Goal: Task Accomplishment & Management: Manage account settings

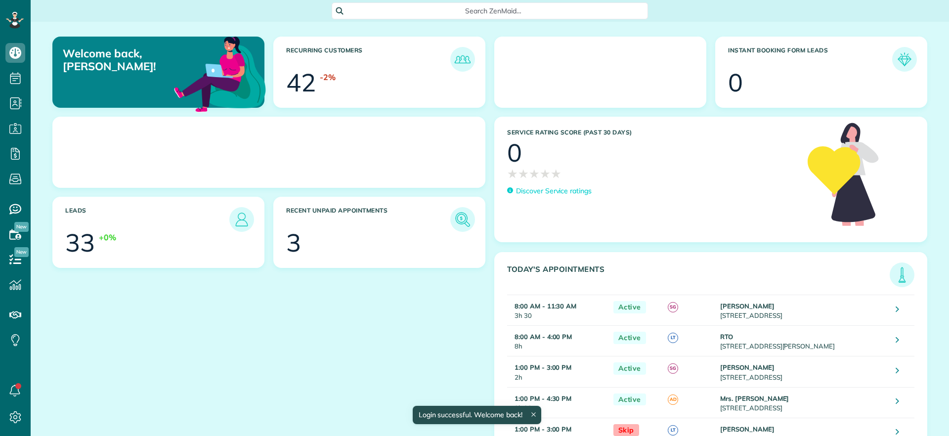
scroll to position [4, 4]
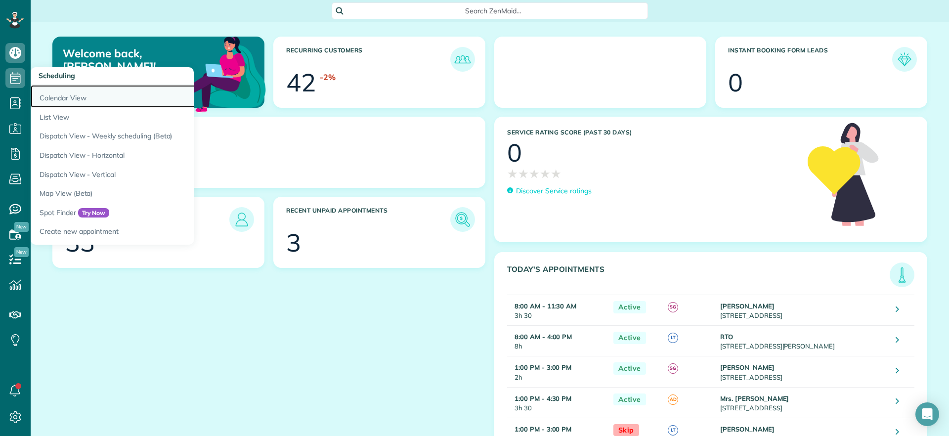
click at [66, 100] on link "Calendar View" at bounding box center [154, 96] width 247 height 23
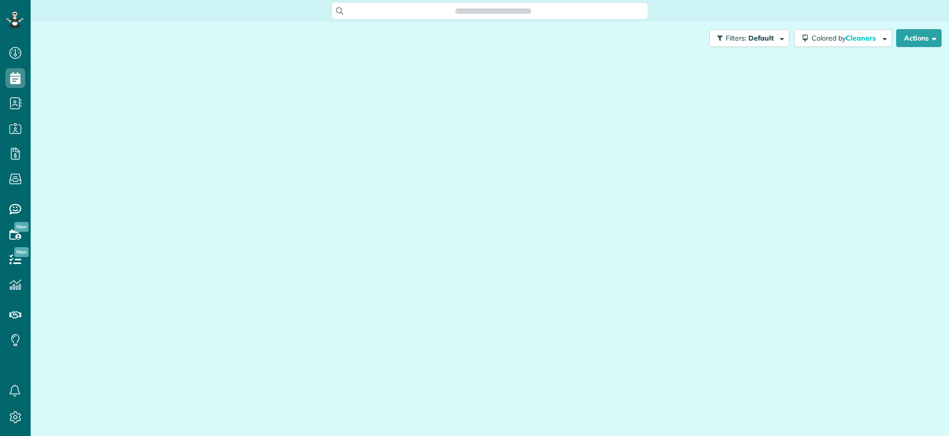
scroll to position [436, 31]
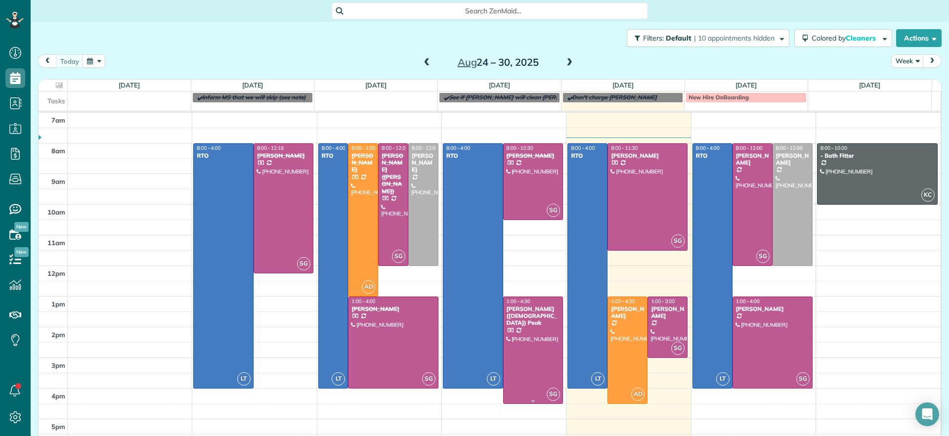
click at [510, 347] on div at bounding box center [533, 350] width 59 height 106
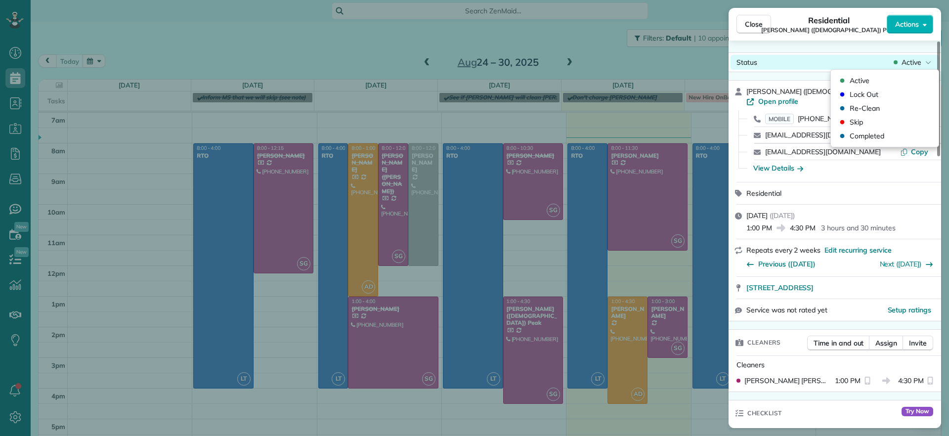
click at [917, 67] on span "Active" at bounding box center [912, 62] width 20 height 10
click at [878, 134] on span "Completed" at bounding box center [867, 136] width 35 height 10
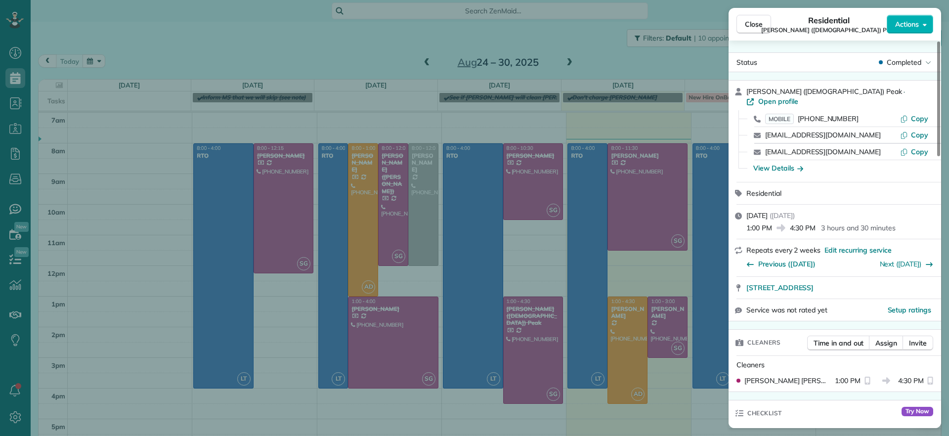
click at [441, 51] on div "Close Residential Paige (Gay) Peak Actions Status Completed Paige (Gay) Peak · …" at bounding box center [474, 218] width 949 height 436
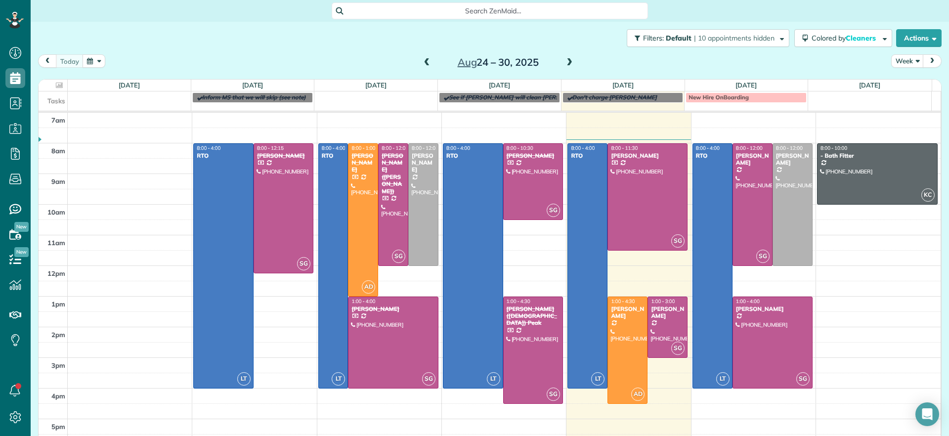
click at [564, 62] on span at bounding box center [569, 62] width 11 height 9
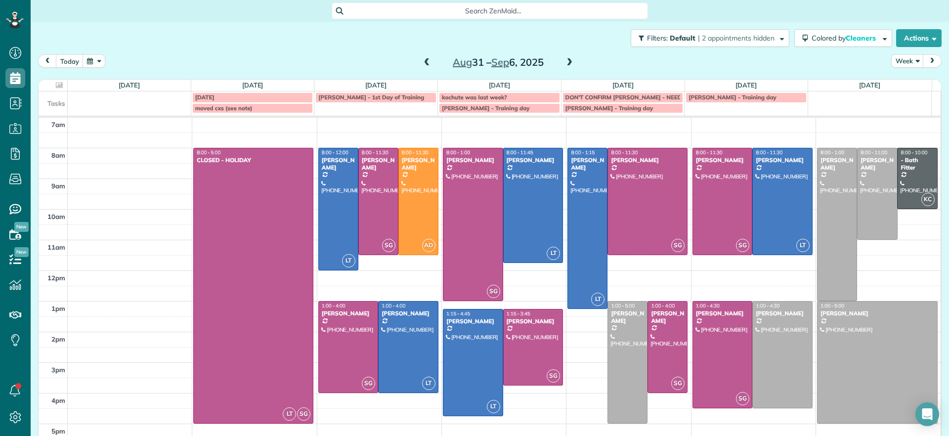
click at [422, 59] on span at bounding box center [427, 62] width 11 height 9
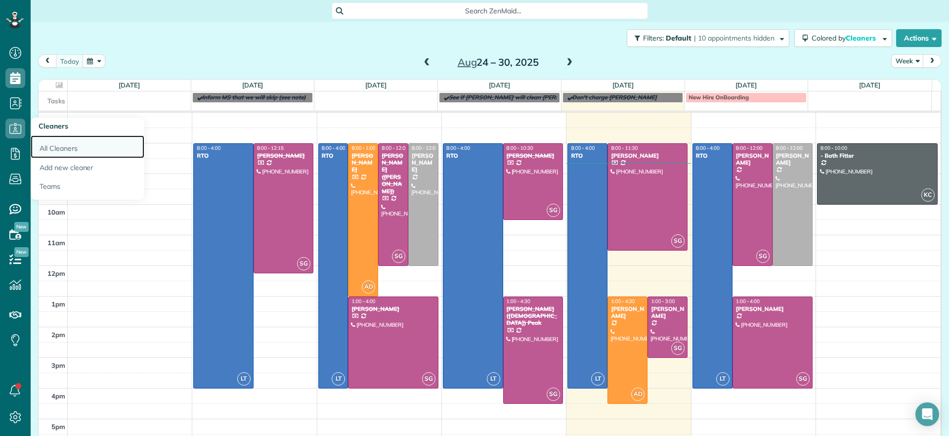
click at [57, 144] on link "All Cleaners" at bounding box center [88, 146] width 114 height 23
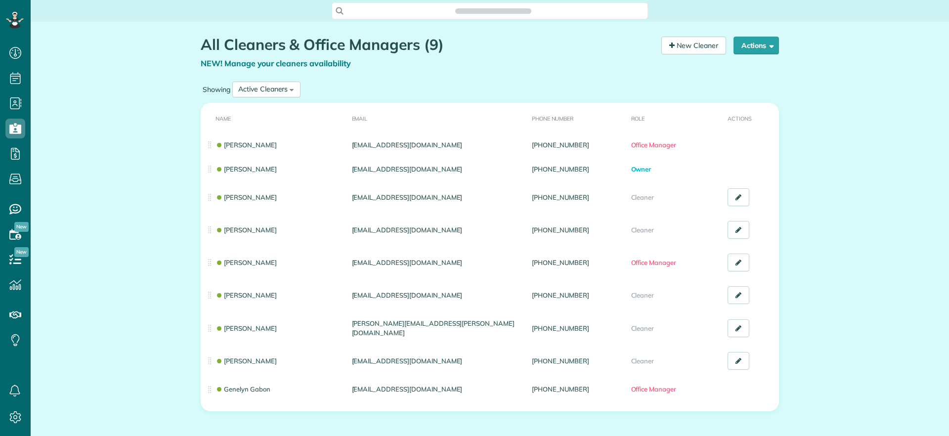
scroll to position [4, 4]
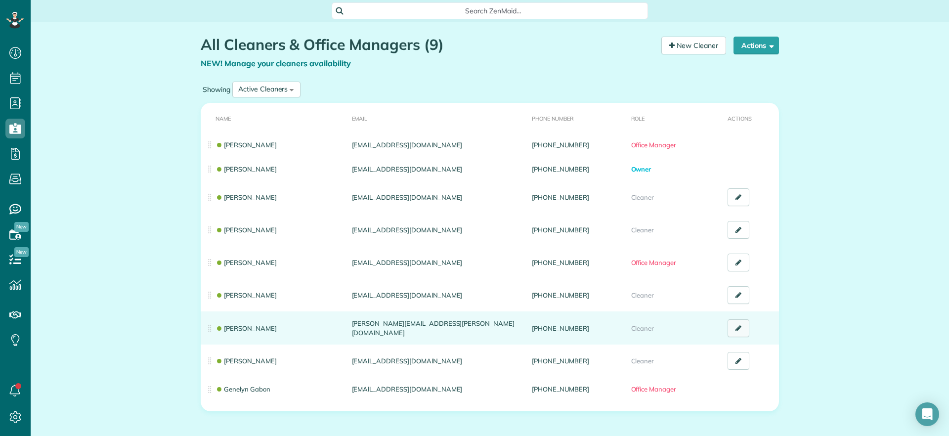
click at [728, 332] on link at bounding box center [739, 328] width 22 height 18
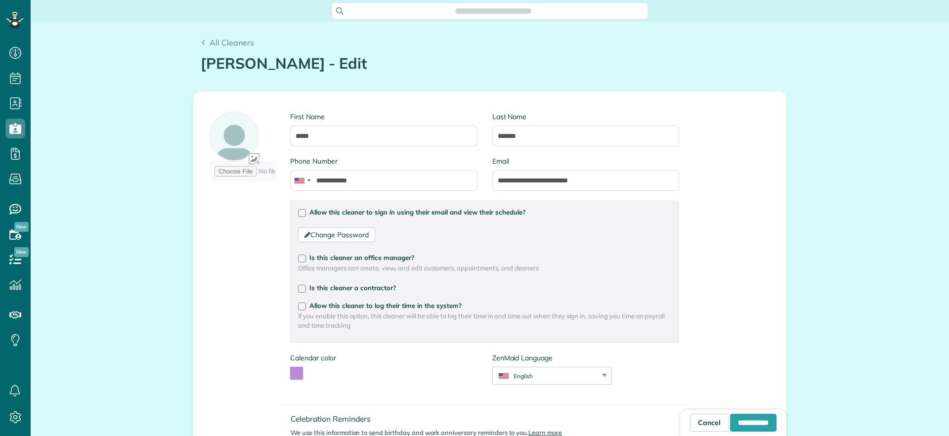
scroll to position [436, 31]
type input "**********"
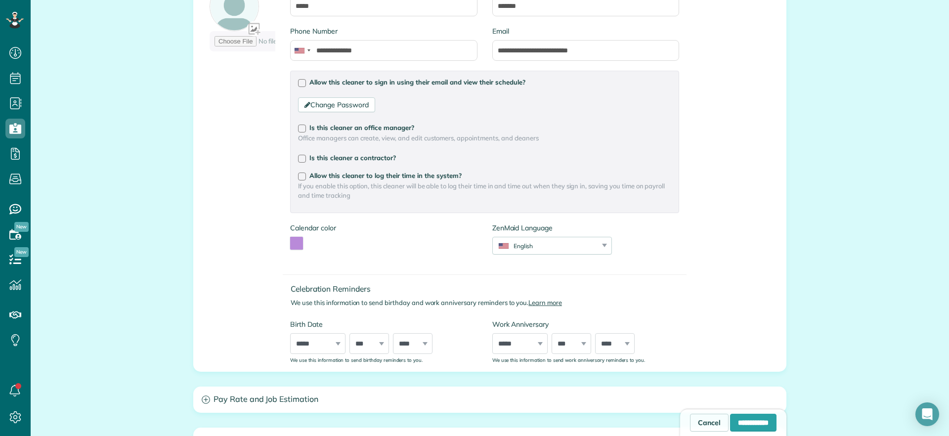
scroll to position [14, 0]
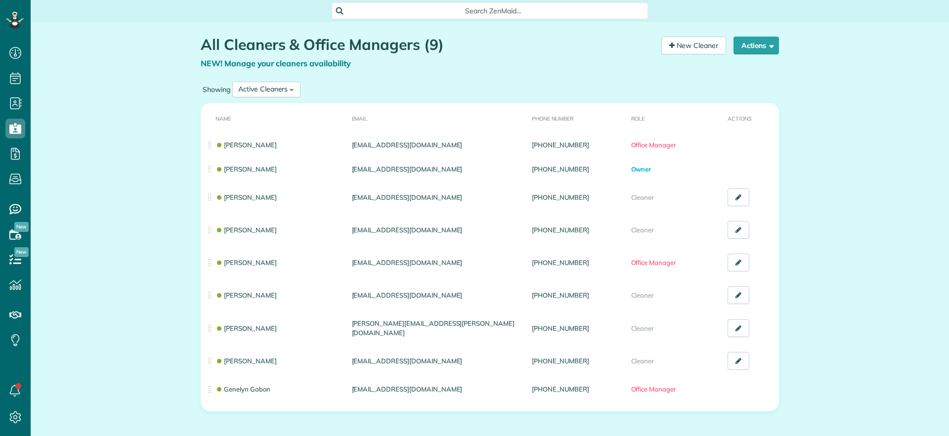
scroll to position [4, 4]
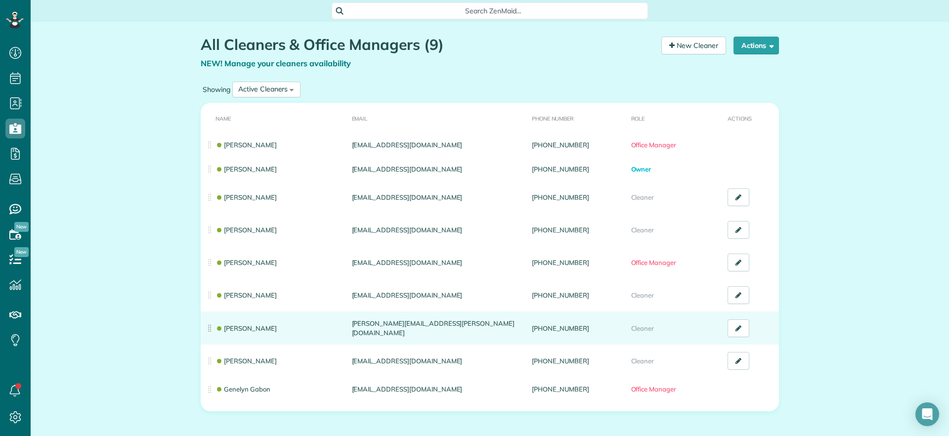
click at [314, 327] on td "[PERSON_NAME]" at bounding box center [274, 327] width 147 height 33
click at [251, 321] on td "[PERSON_NAME]" at bounding box center [274, 327] width 147 height 33
click at [243, 325] on link "[PERSON_NAME]" at bounding box center [245, 328] width 61 height 8
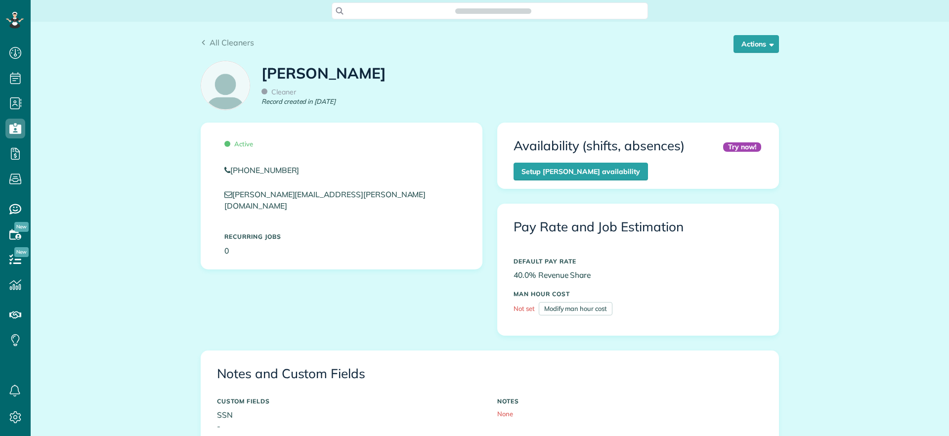
scroll to position [436, 31]
click at [769, 46] on span "button" at bounding box center [769, 43] width 7 height 7
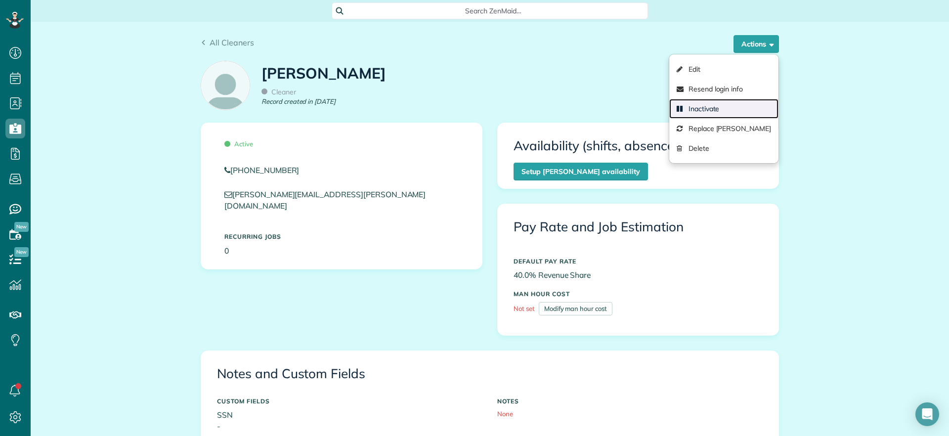
click at [727, 104] on link "Inactivate" at bounding box center [723, 109] width 109 height 20
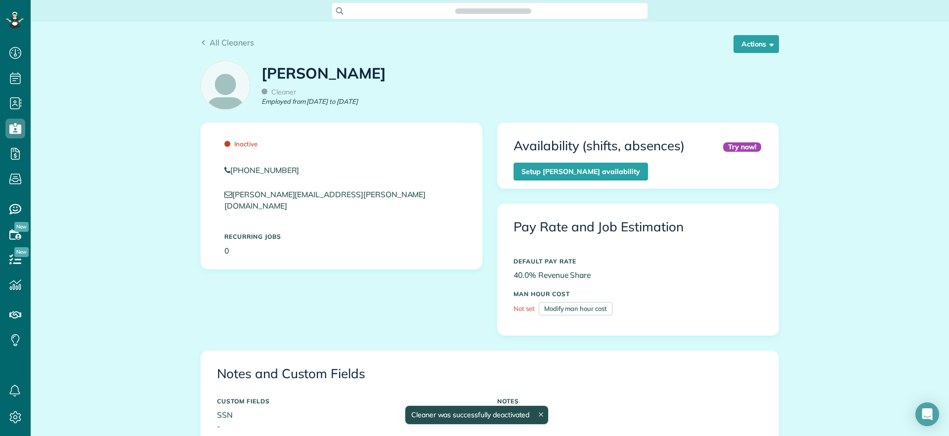
scroll to position [4, 4]
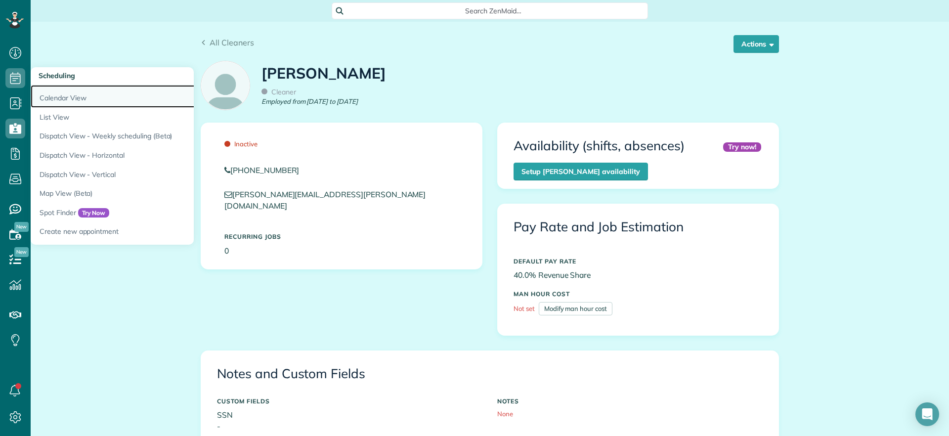
click at [60, 93] on link "Calendar View" at bounding box center [154, 96] width 247 height 23
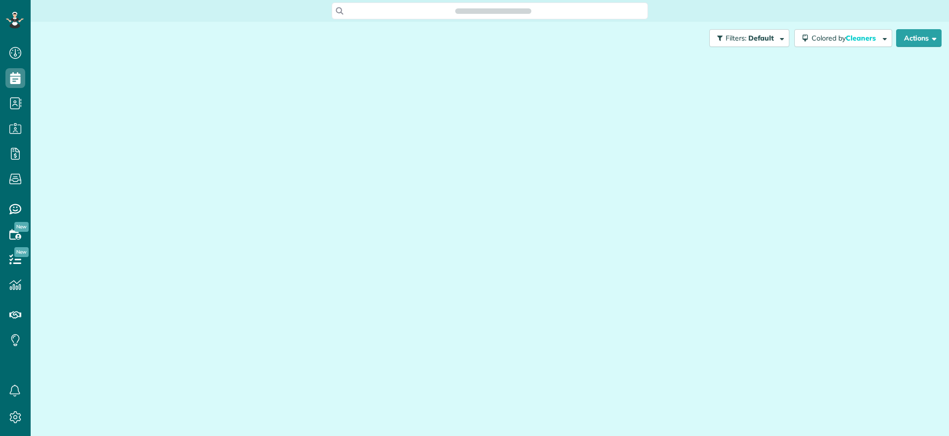
scroll to position [4, 4]
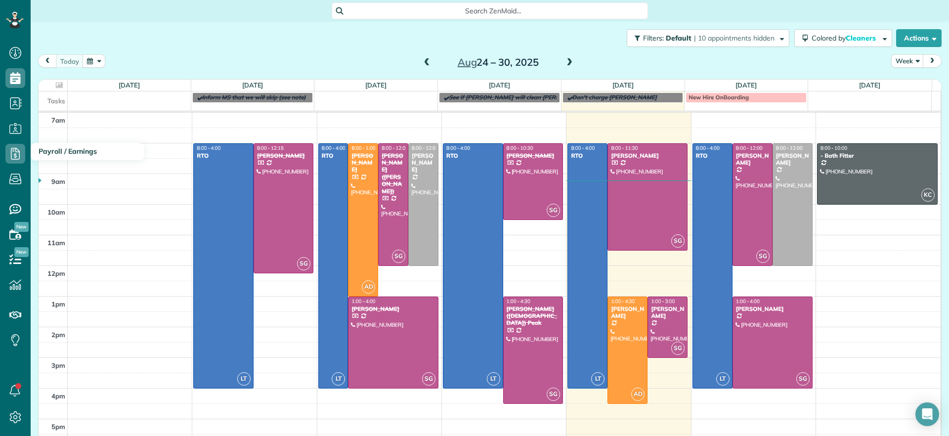
click at [39, 145] on h3 "Payroll / Earnings" at bounding box center [88, 152] width 114 height 18
drag, startPoint x: 28, startPoint y: 143, endPoint x: 75, endPoint y: 89, distance: 70.8
click at [78, 89] on div "Dashboard Scheduling Calendar View List View Dispatch View - Weekly scheduling …" at bounding box center [474, 218] width 949 height 436
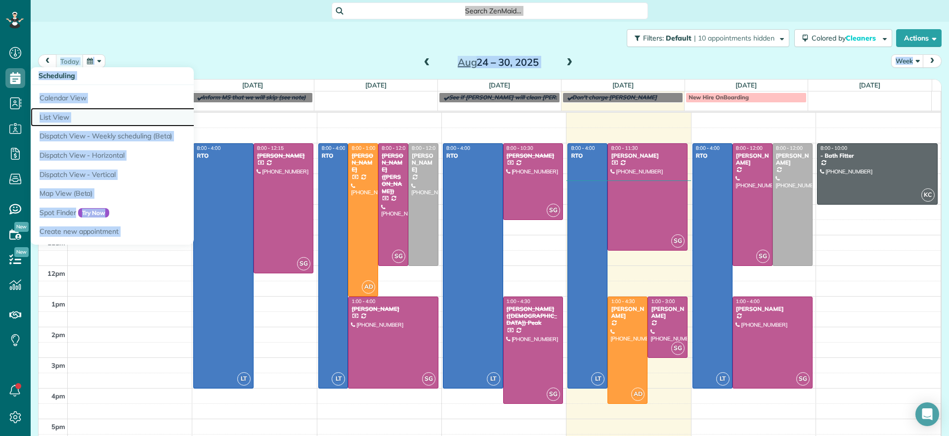
click at [45, 113] on link "List View" at bounding box center [154, 117] width 247 height 19
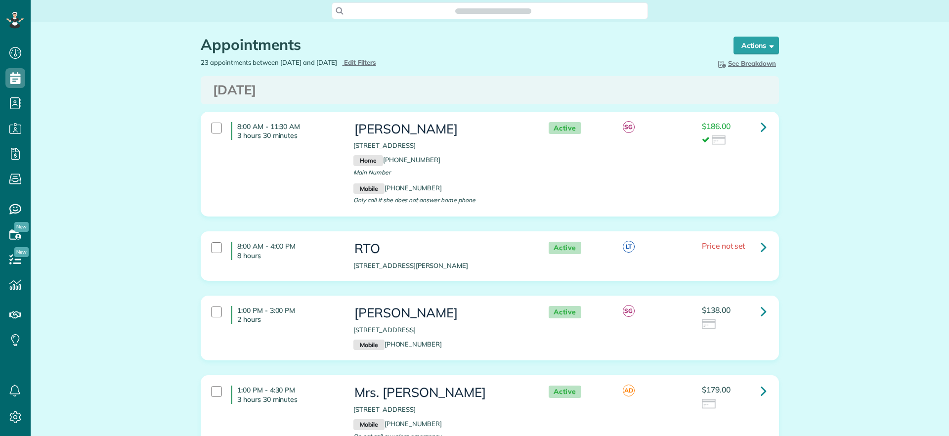
scroll to position [4, 4]
click at [376, 64] on span "Edit Filters" at bounding box center [360, 62] width 32 height 8
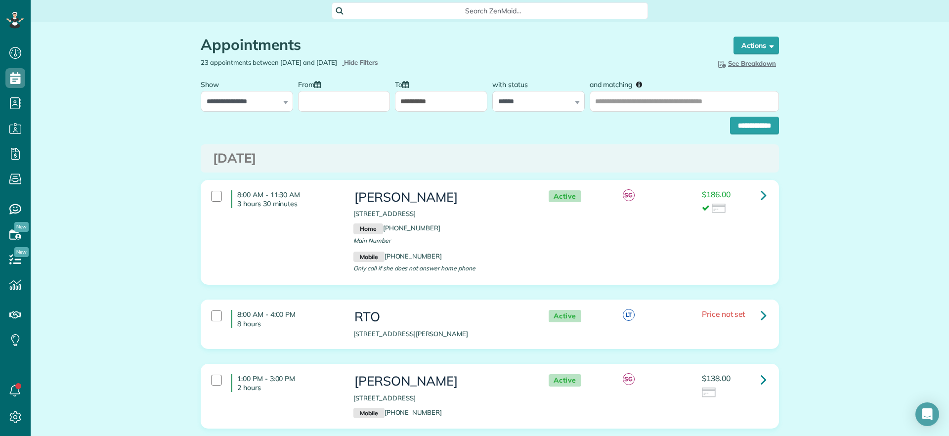
click at [428, 102] on input "**********" at bounding box center [441, 101] width 92 height 21
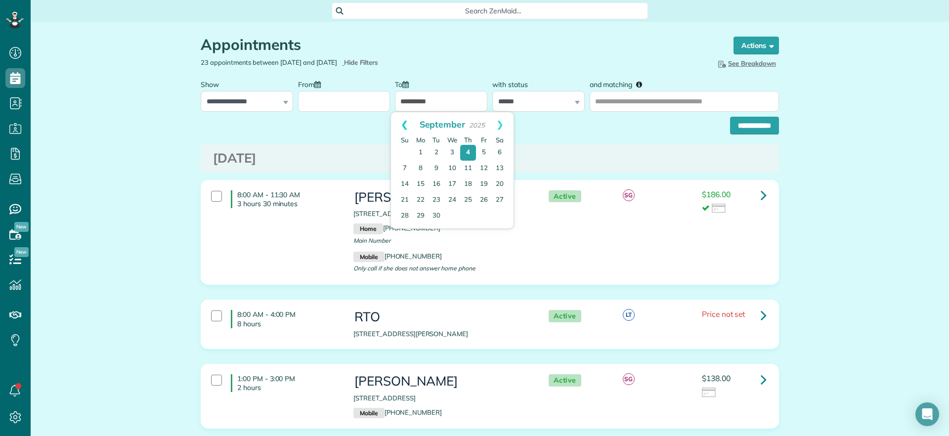
click at [404, 127] on link "Prev" at bounding box center [404, 124] width 27 height 25
click at [481, 196] on link "22" at bounding box center [484, 200] width 16 height 16
type input "**********"
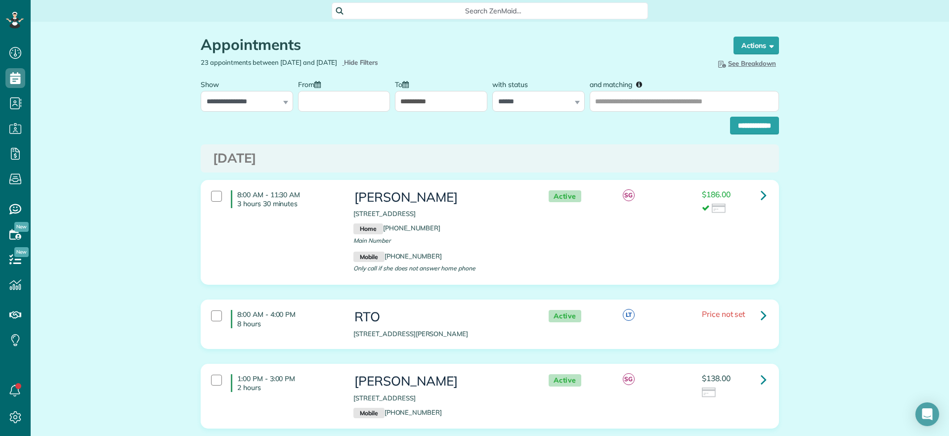
click at [573, 102] on div "**********" at bounding box center [538, 93] width 92 height 37
click at [532, 96] on select "**********" at bounding box center [538, 101] width 92 height 21
select select
click at [492, 91] on select "**********" at bounding box center [538, 101] width 92 height 21
click at [339, 93] on input "From" at bounding box center [344, 101] width 92 height 21
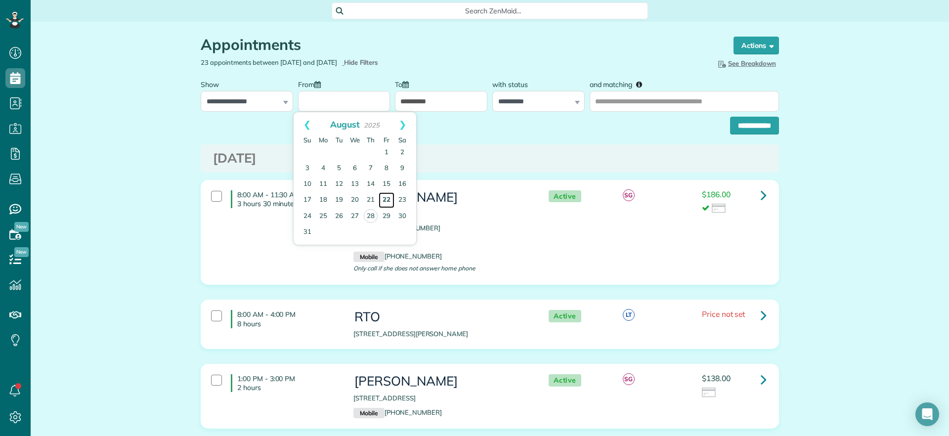
click at [390, 196] on link "22" at bounding box center [387, 200] width 16 height 16
type input "**********"
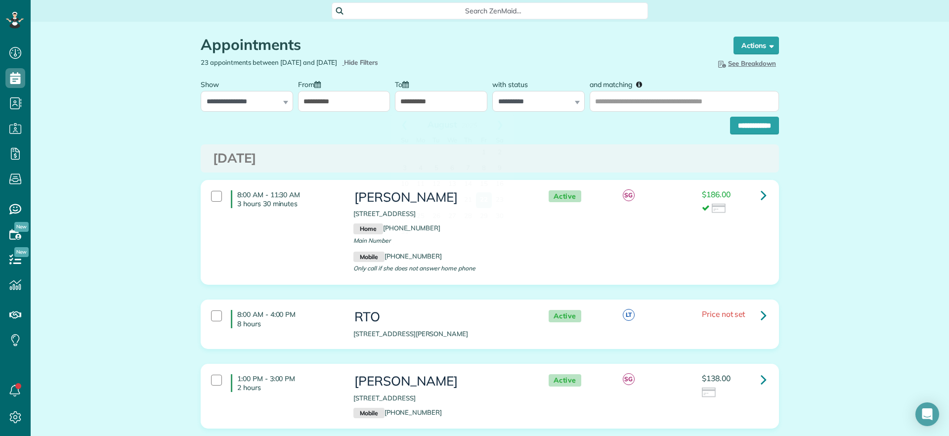
click at [440, 105] on input "**********" at bounding box center [441, 101] width 92 height 21
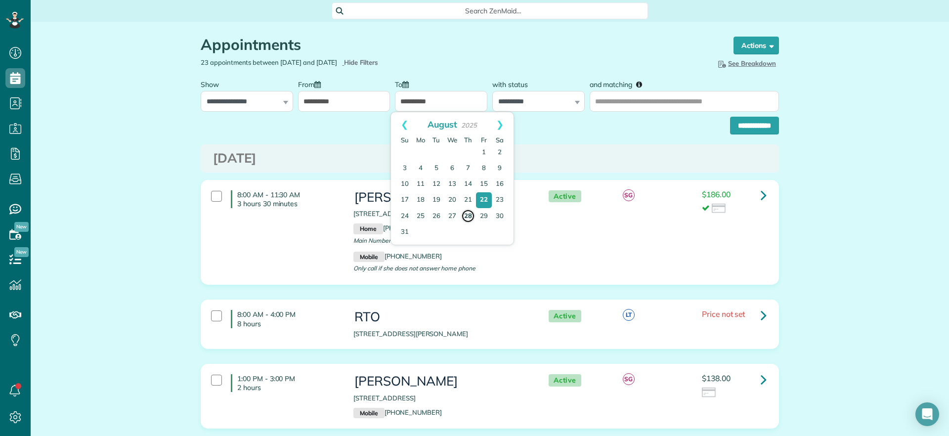
click at [468, 215] on link "28" at bounding box center [468, 216] width 14 height 14
type input "**********"
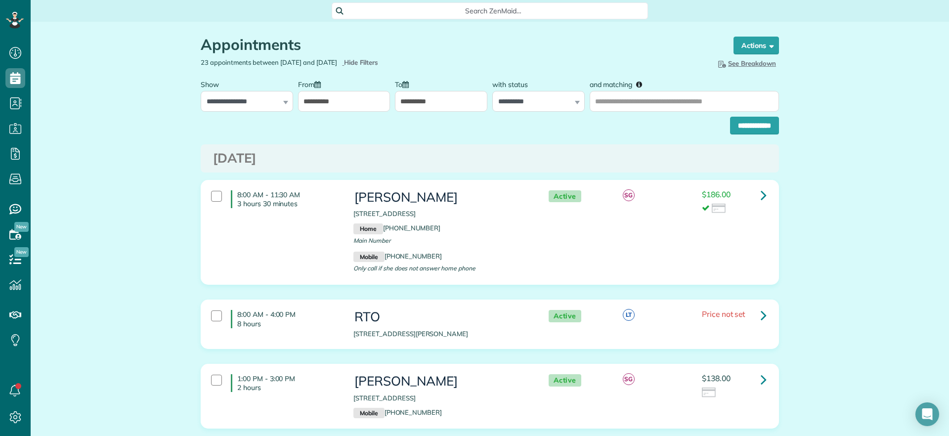
click at [635, 115] on div "**********" at bounding box center [490, 123] width 578 height 23
click at [636, 107] on input "and matching" at bounding box center [684, 101] width 189 height 21
type input "******"
click at [741, 130] on input "**********" at bounding box center [754, 126] width 49 height 18
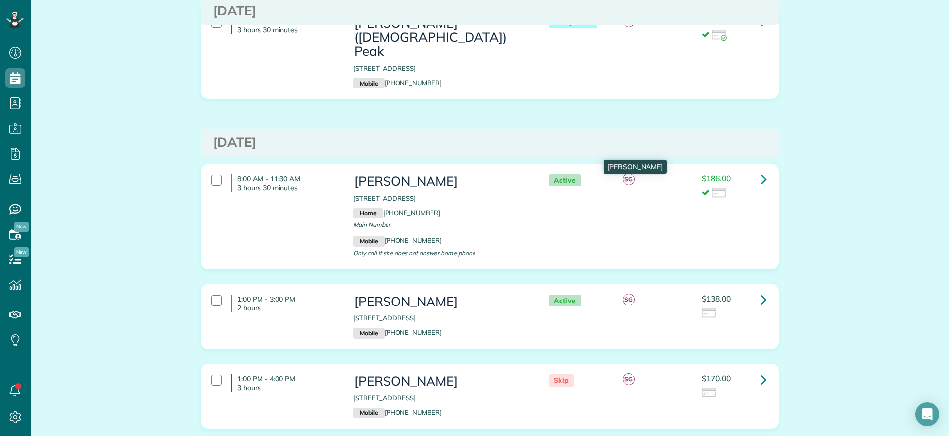
scroll to position [770, 0]
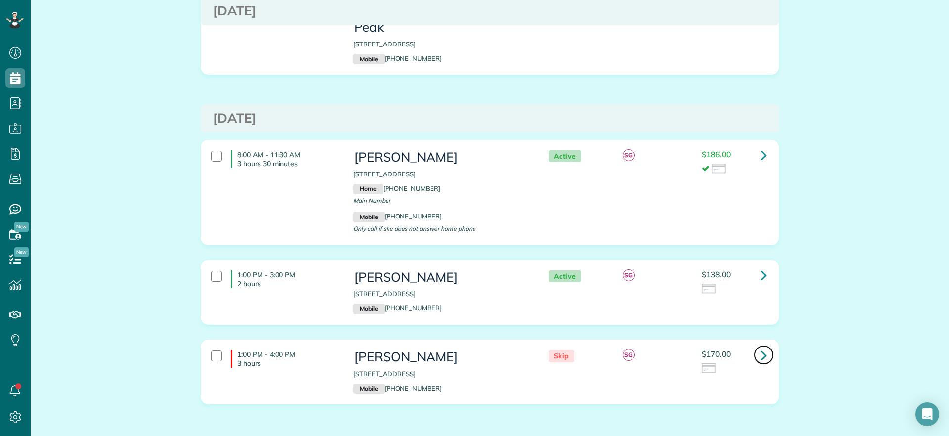
click at [755, 345] on link at bounding box center [764, 355] width 20 height 20
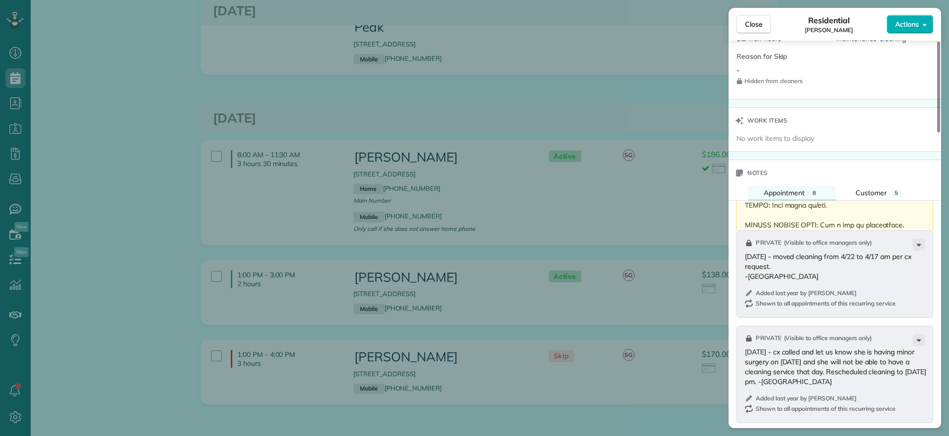
scroll to position [750, 0]
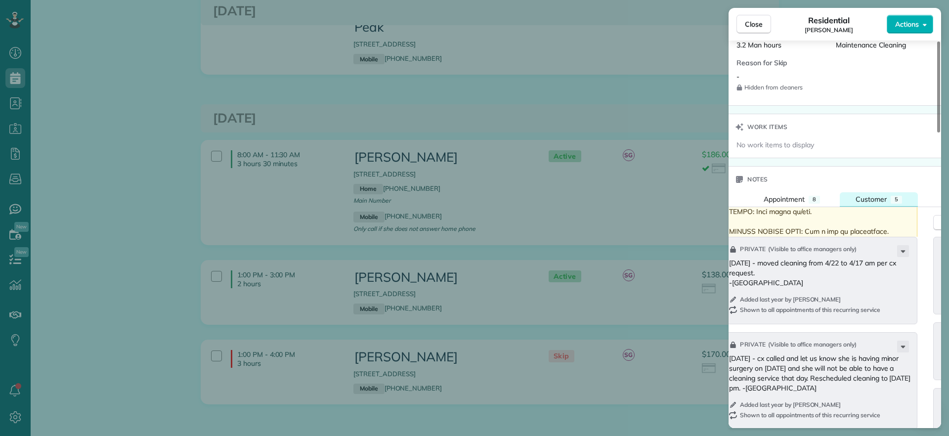
click at [902, 198] on button "Customer 5" at bounding box center [879, 199] width 78 height 14
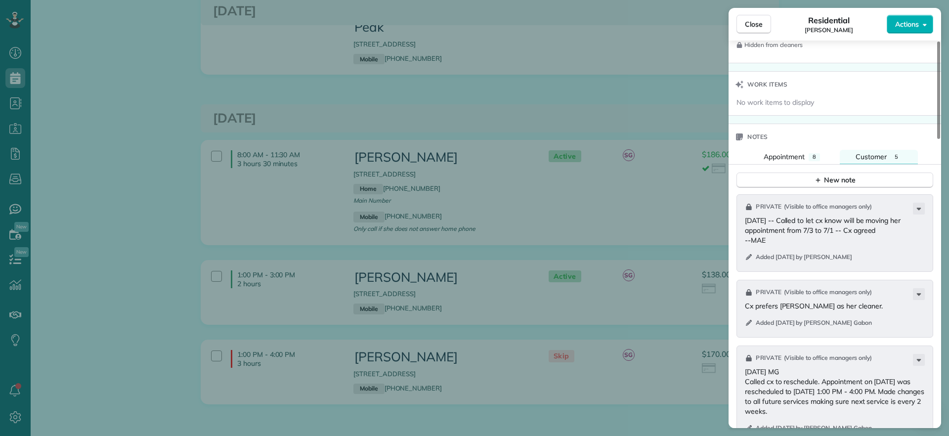
scroll to position [812, 0]
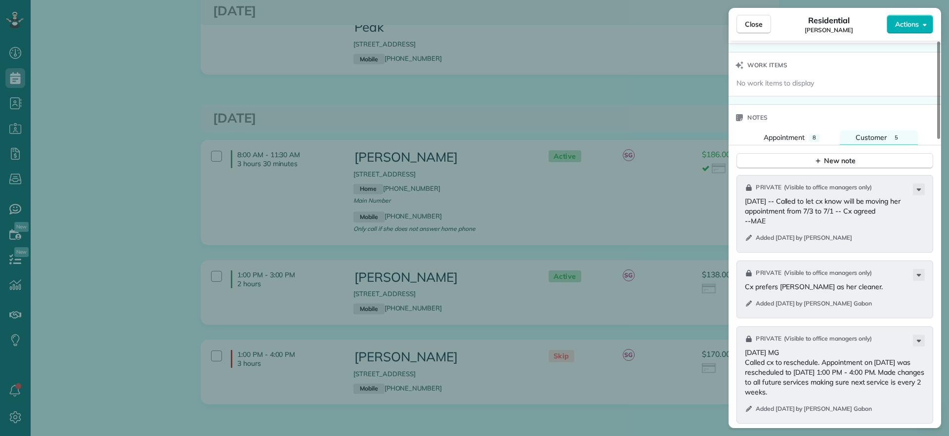
click at [689, 386] on div "Close Residential Deborah Bassett Actions Status Skip Deborah Bassett · Open pr…" at bounding box center [474, 218] width 949 height 436
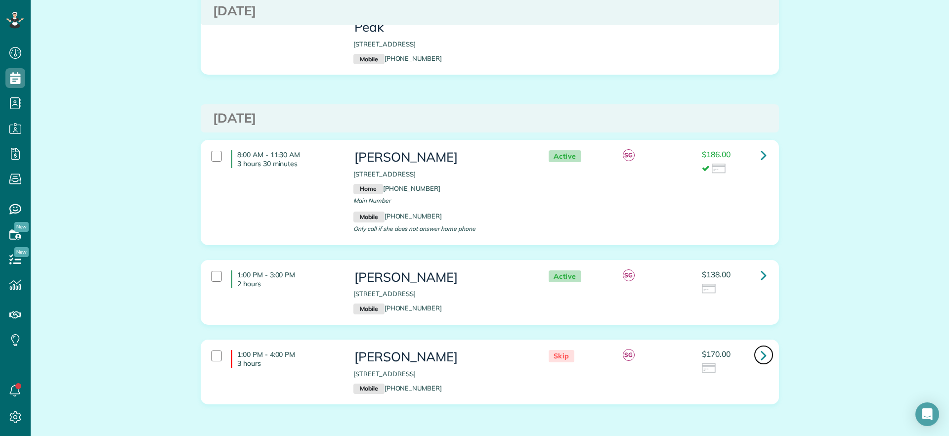
click at [764, 345] on link at bounding box center [764, 355] width 20 height 20
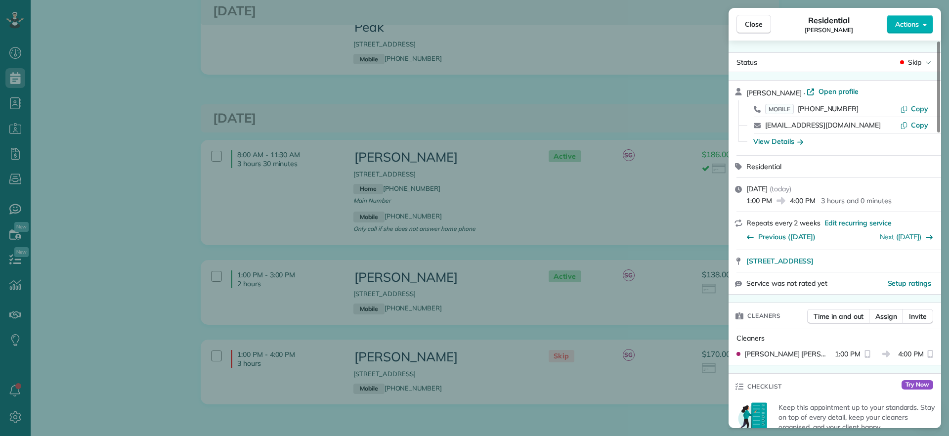
drag, startPoint x: 827, startPoint y: 106, endPoint x: 798, endPoint y: 110, distance: 28.9
click at [798, 110] on div "MOBILE (804) 393-2837" at bounding box center [832, 109] width 135 height 10
click at [660, 390] on div "Close Residential Deborah Bassett Actions Status Skip Deborah Bassett · Open pr…" at bounding box center [474, 218] width 949 height 436
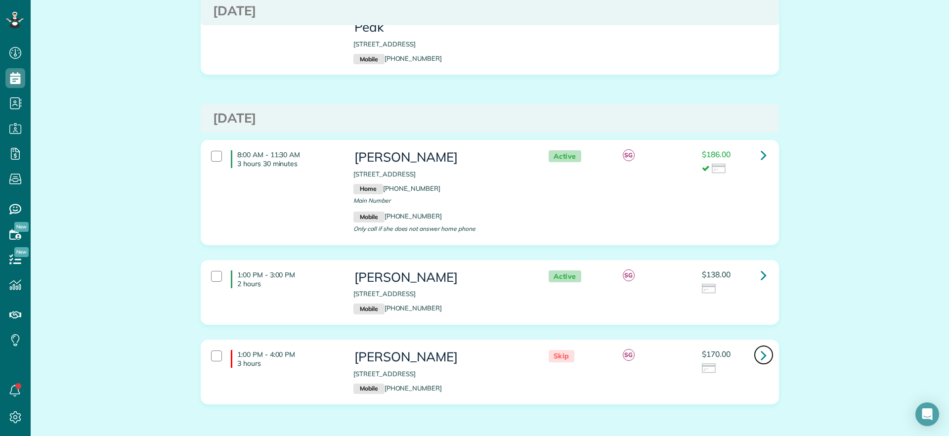
click at [755, 345] on link at bounding box center [764, 355] width 20 height 20
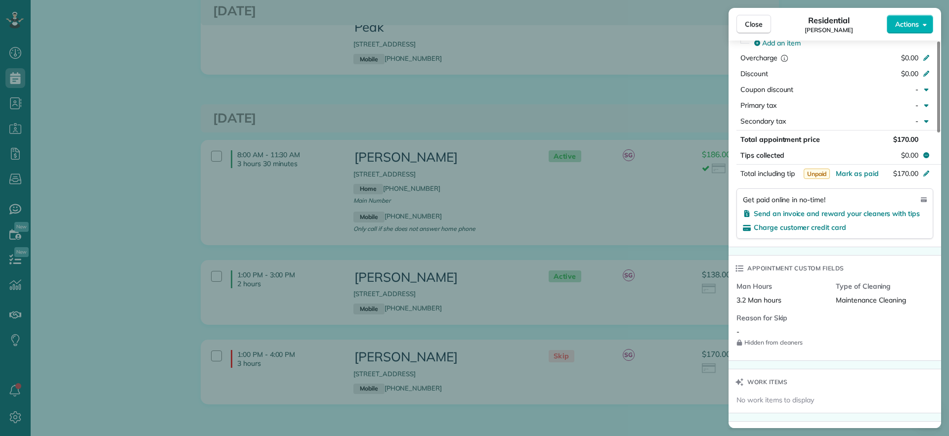
scroll to position [620, 0]
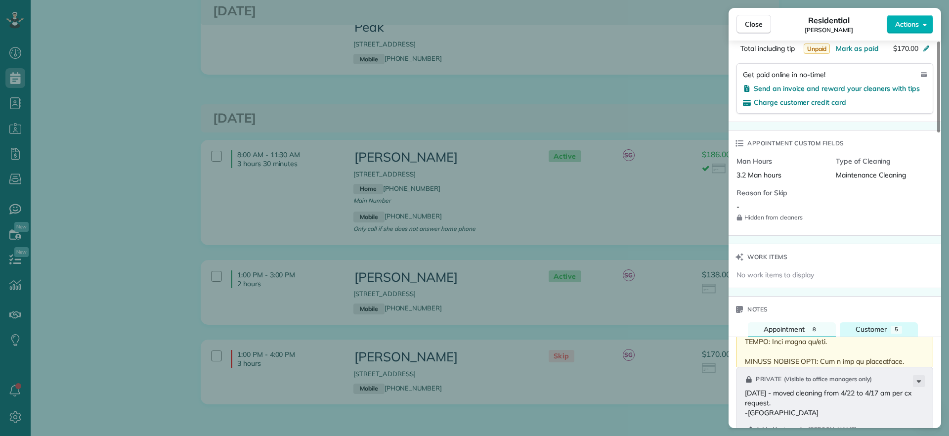
click at [903, 330] on button "Customer 5" at bounding box center [879, 329] width 78 height 14
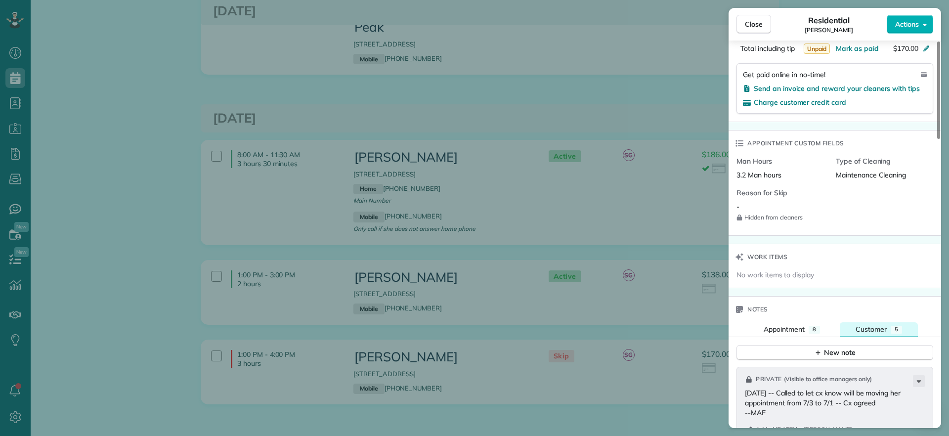
scroll to position [807, 0]
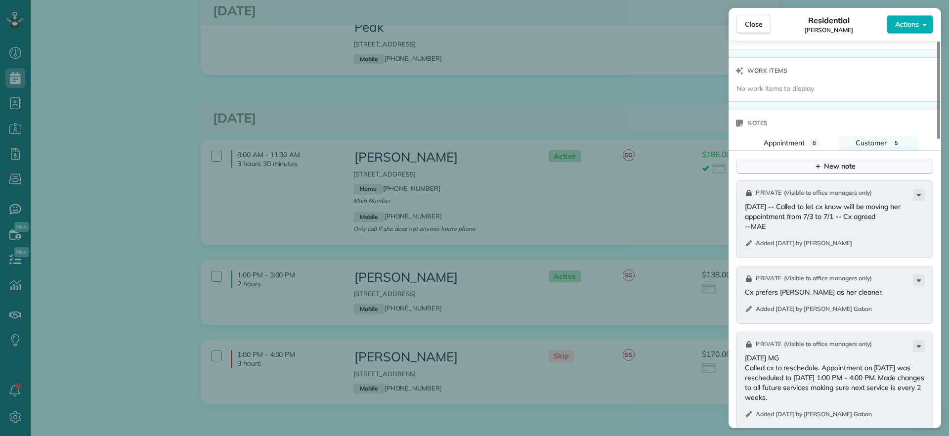
click at [819, 161] on div "New note" at bounding box center [835, 166] width 42 height 10
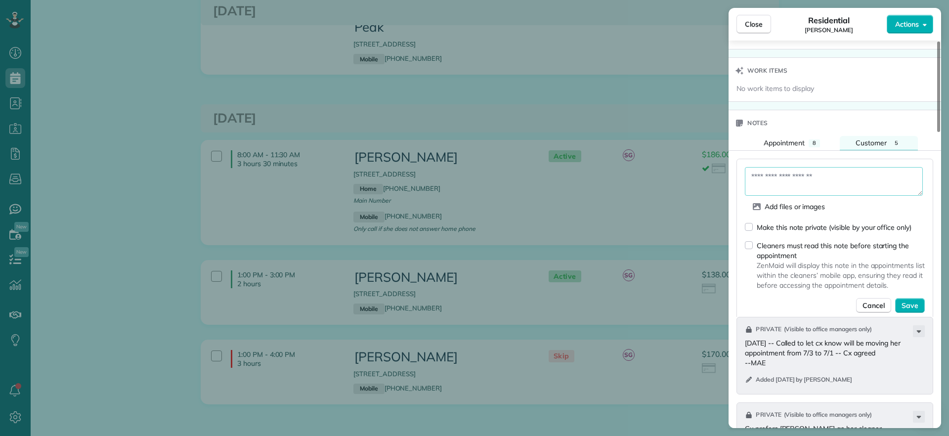
click at [823, 170] on textarea at bounding box center [834, 181] width 178 height 29
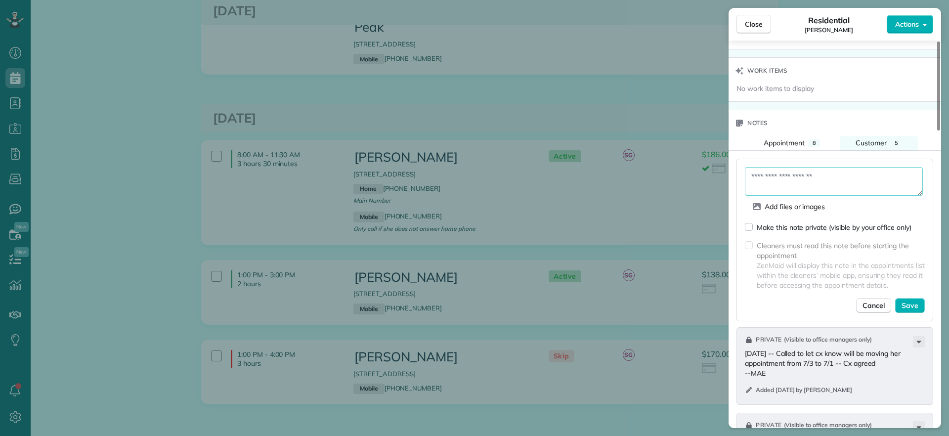
click at [827, 179] on textarea at bounding box center [834, 181] width 178 height 29
click at [731, 197] on div "Add files or images Make this note private (visible by your office only) Cleane…" at bounding box center [835, 236] width 213 height 171
click at [769, 190] on textarea at bounding box center [834, 181] width 178 height 29
type textarea "**********"
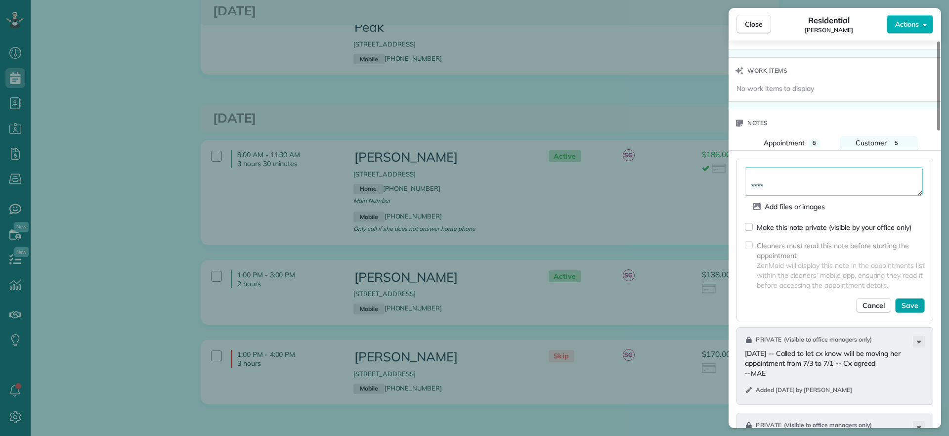
click at [920, 301] on button "Save" at bounding box center [910, 305] width 30 height 15
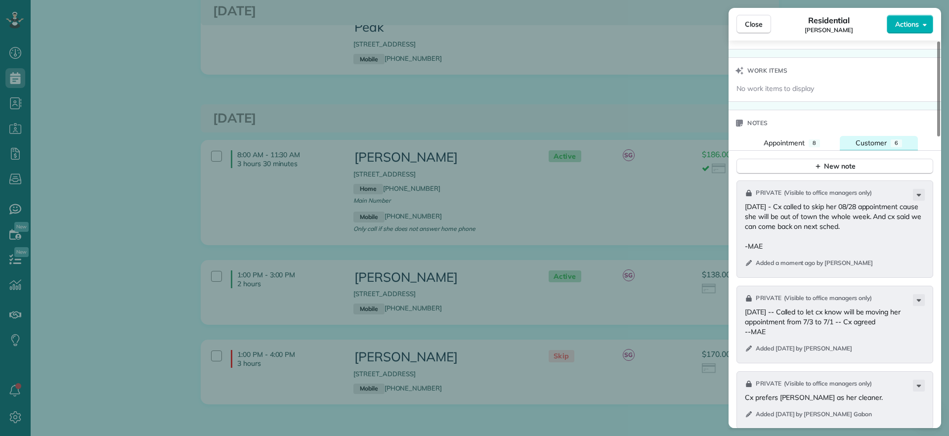
click at [854, 145] on button "Customer 6" at bounding box center [879, 143] width 78 height 14
click at [790, 147] on span "Appointment" at bounding box center [784, 142] width 41 height 9
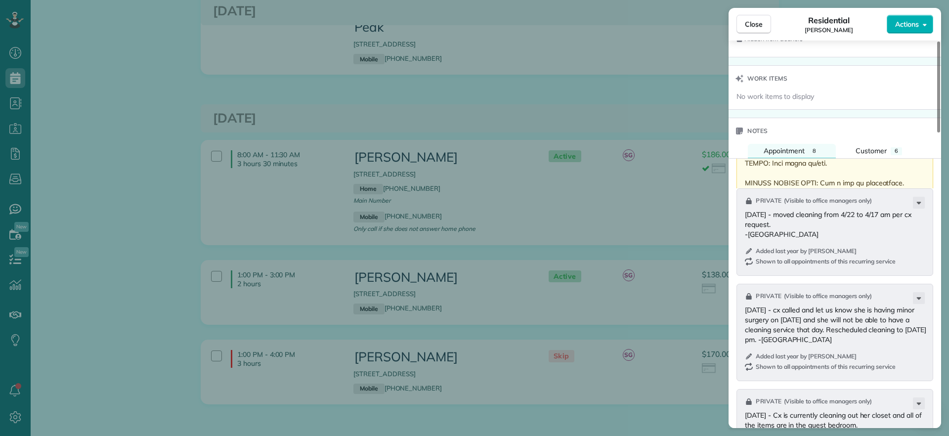
scroll to position [807, 0]
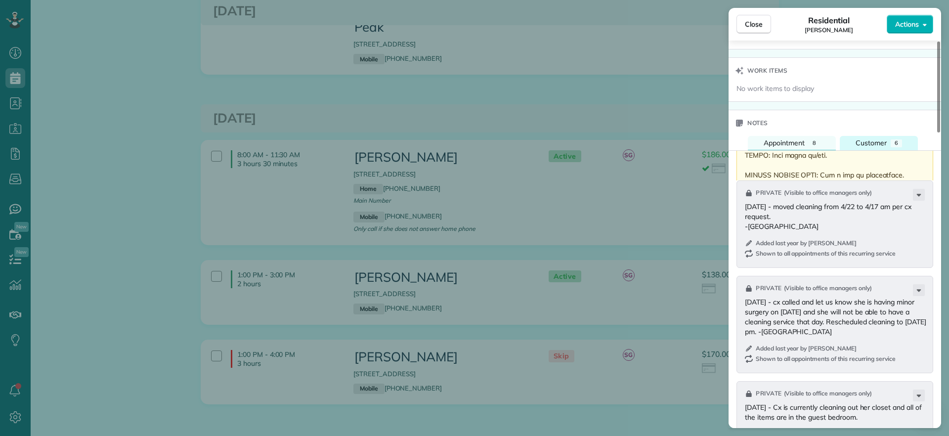
click at [874, 145] on span "Customer" at bounding box center [871, 142] width 31 height 9
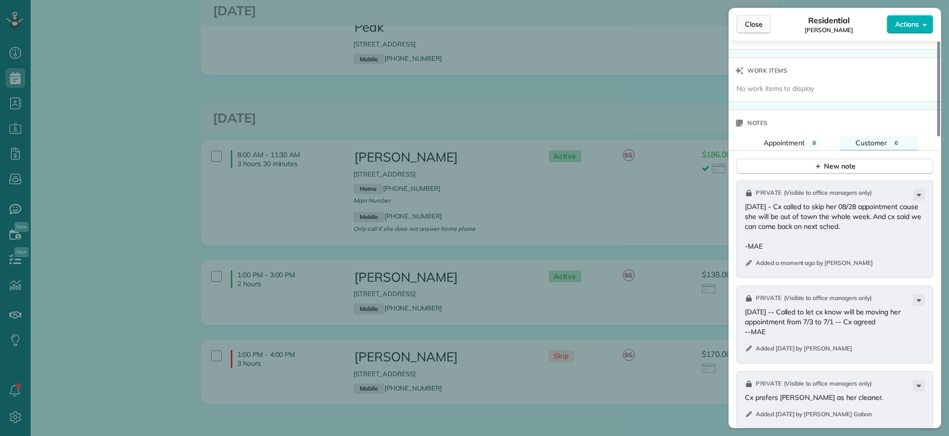
click at [754, 27] on span "Close" at bounding box center [754, 24] width 18 height 10
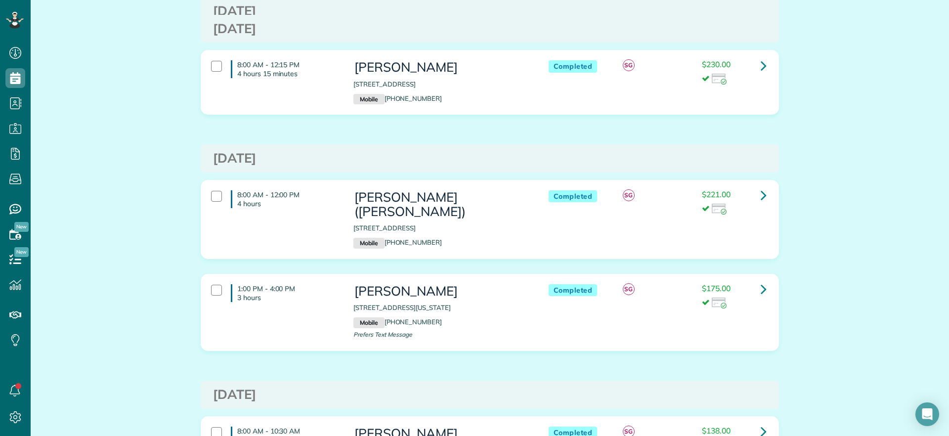
scroll to position [124, 0]
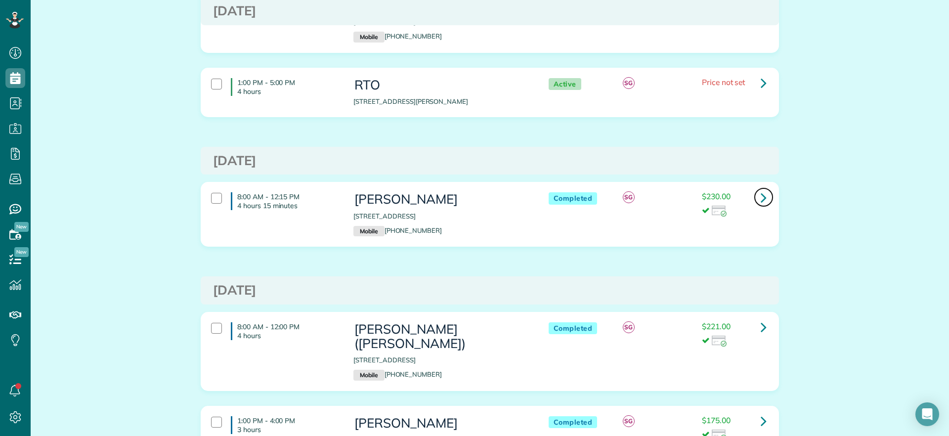
click at [761, 197] on icon at bounding box center [764, 197] width 6 height 17
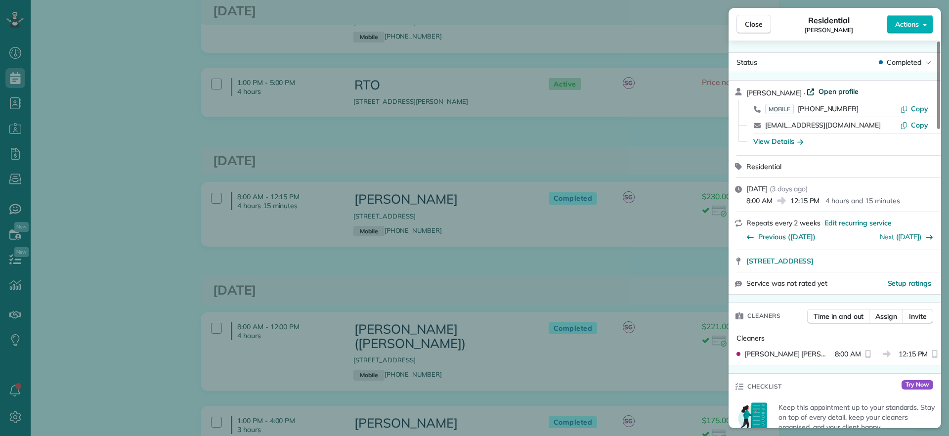
click at [832, 87] on span "Open profile" at bounding box center [838, 91] width 40 height 10
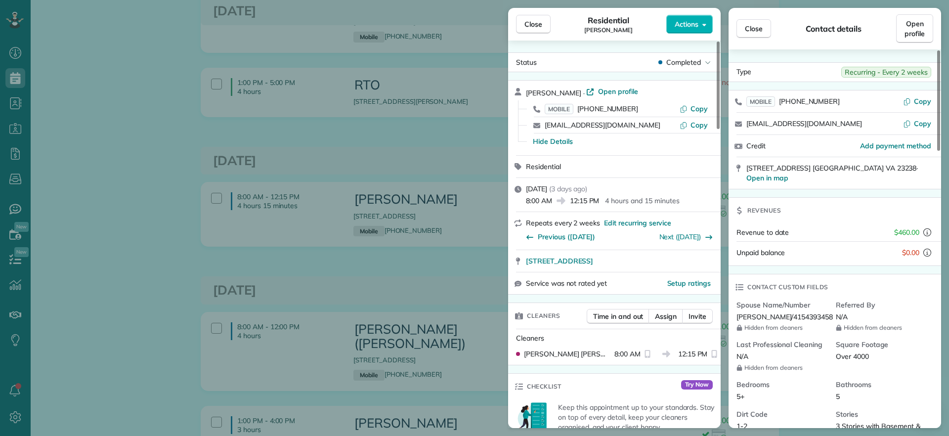
click at [386, 283] on div "Close Residential Lauren Sides Actions Status Completed Lauren Sides · Open pro…" at bounding box center [474, 218] width 949 height 436
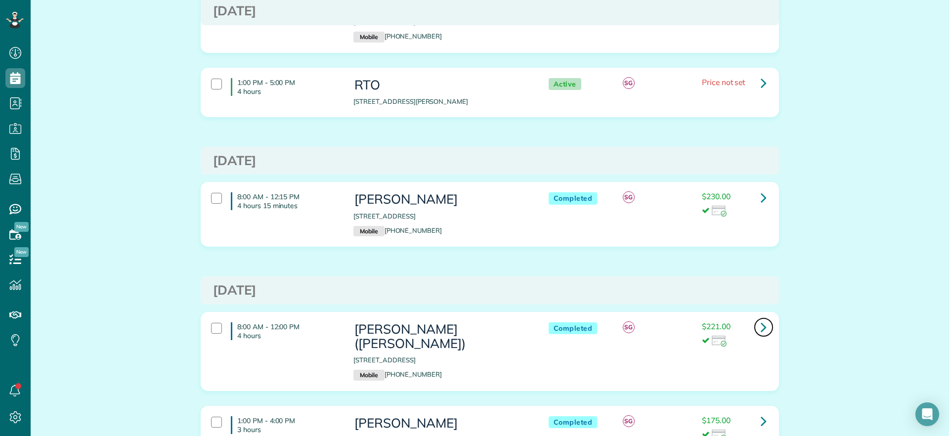
click at [754, 327] on link at bounding box center [764, 327] width 20 height 20
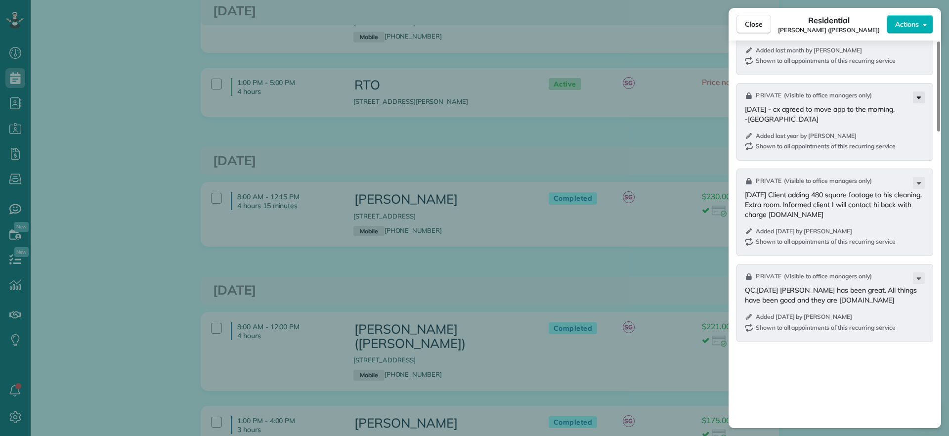
scroll to position [927, 0]
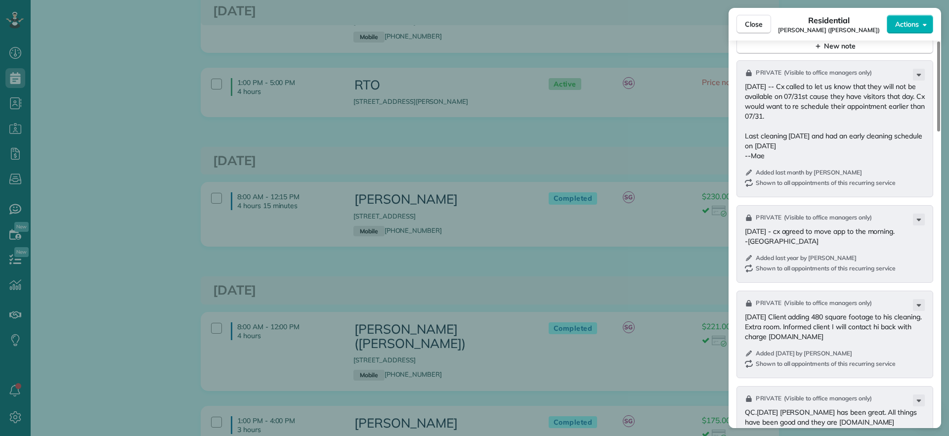
click at [670, 155] on div "Close Residential Chris Ludwig (Harrison) Actions Status Completed Chris Ludwig…" at bounding box center [474, 218] width 949 height 436
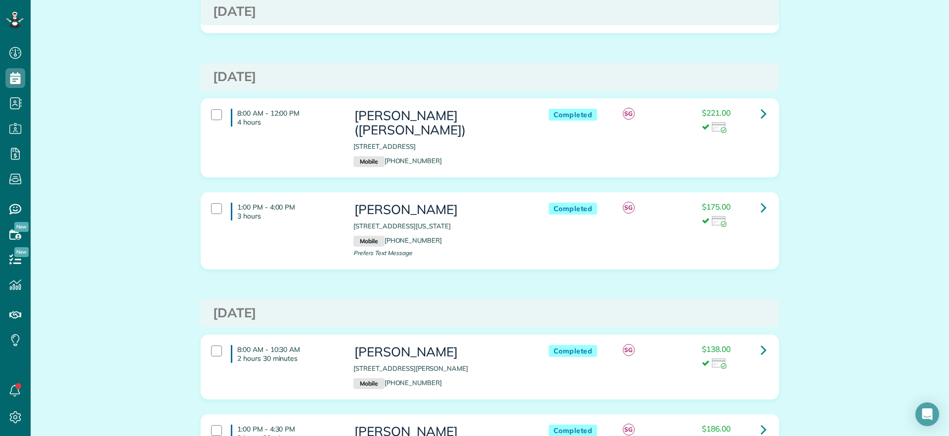
scroll to position [399, 0]
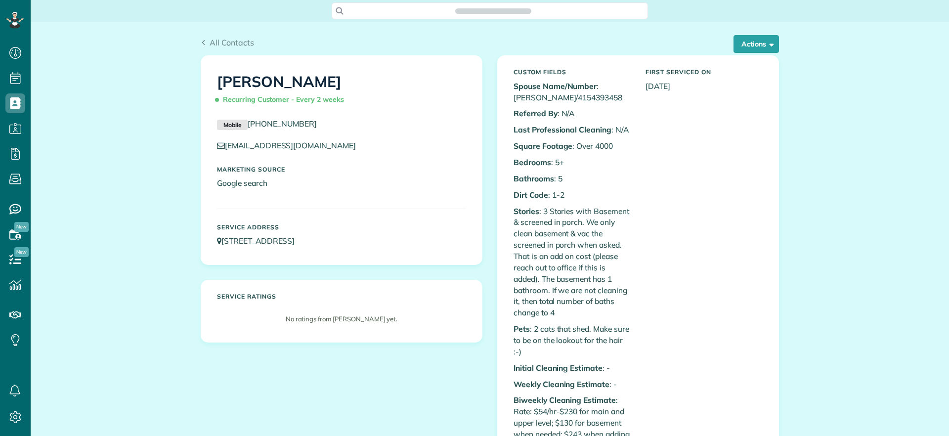
scroll to position [4, 4]
click at [751, 44] on button "Actions" at bounding box center [755, 44] width 45 height 18
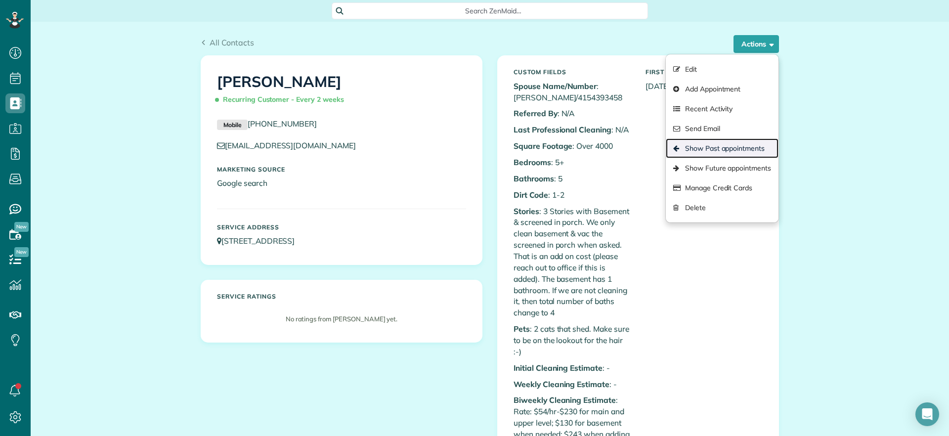
click at [735, 153] on link "Show Past appointments" at bounding box center [722, 148] width 113 height 20
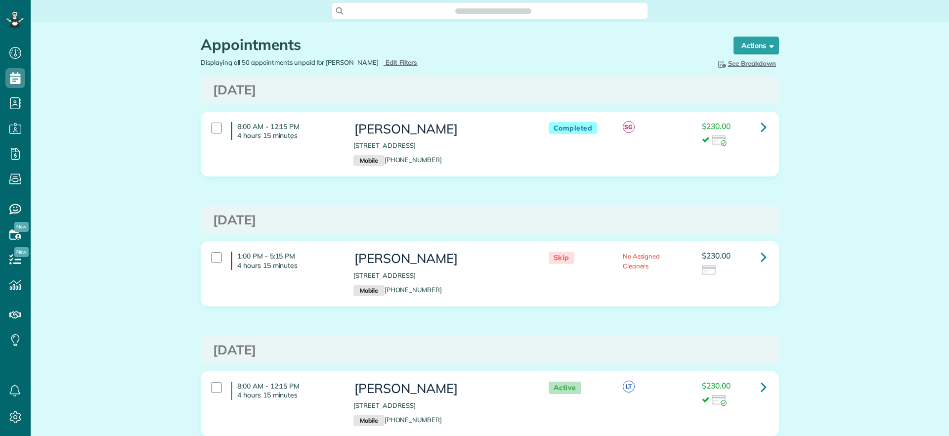
scroll to position [4, 4]
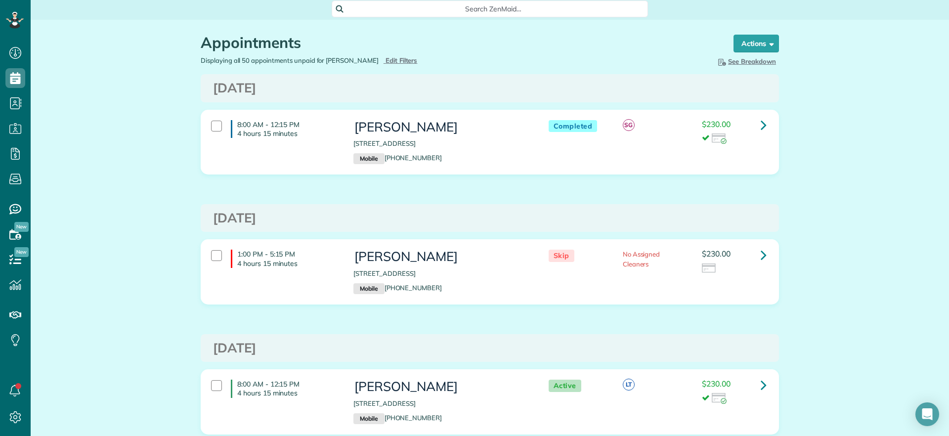
scroll to position [0, 0]
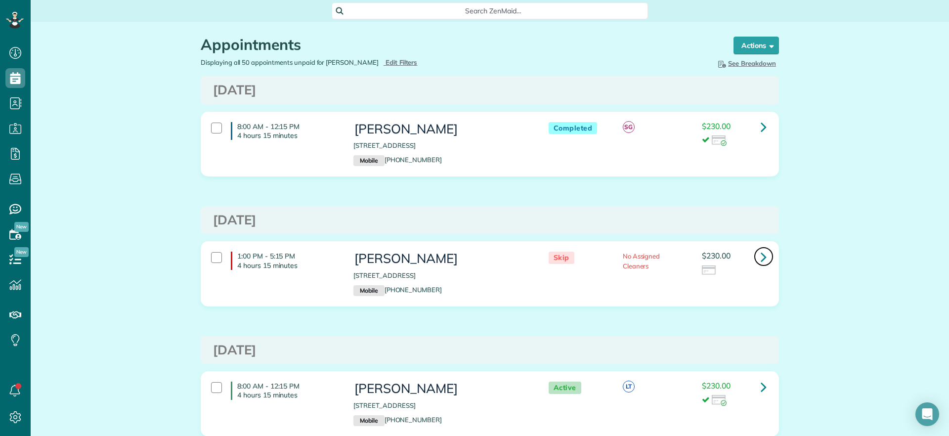
click at [758, 265] on link at bounding box center [764, 257] width 20 height 20
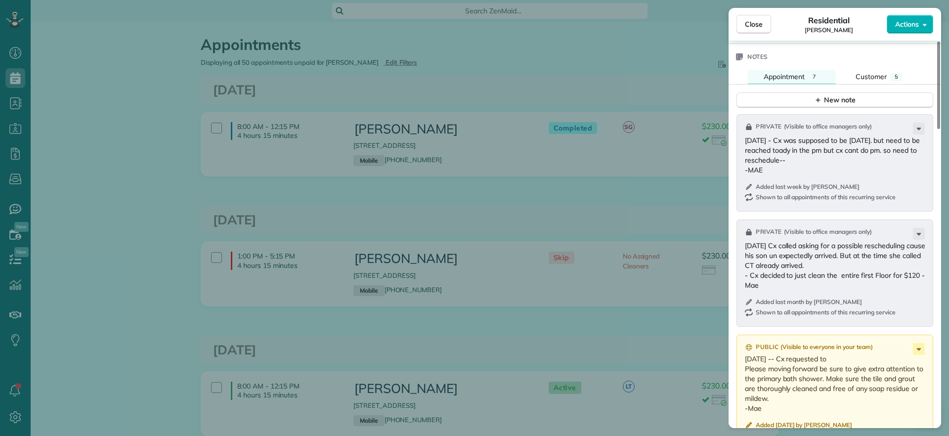
scroll to position [805, 0]
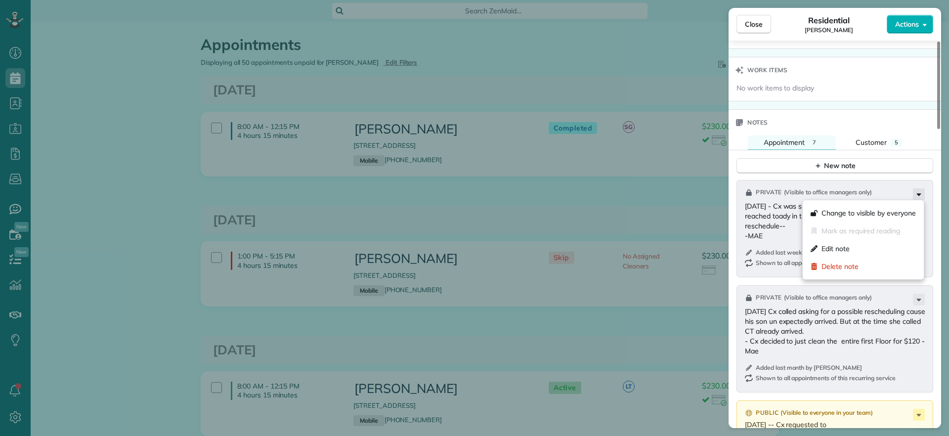
click at [920, 191] on icon at bounding box center [919, 194] width 12 height 12
click at [740, 230] on div "Private ( Visible to office managers only ) [DATE] - Cx was supposed to be [DAT…" at bounding box center [834, 228] width 197 height 97
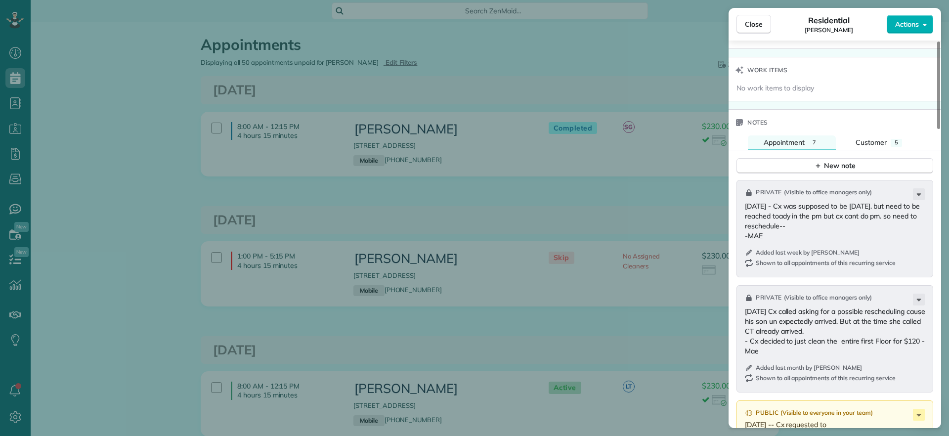
click at [933, 188] on div at bounding box center [834, 424] width 201 height 488
click at [923, 190] on icon at bounding box center [919, 194] width 12 height 12
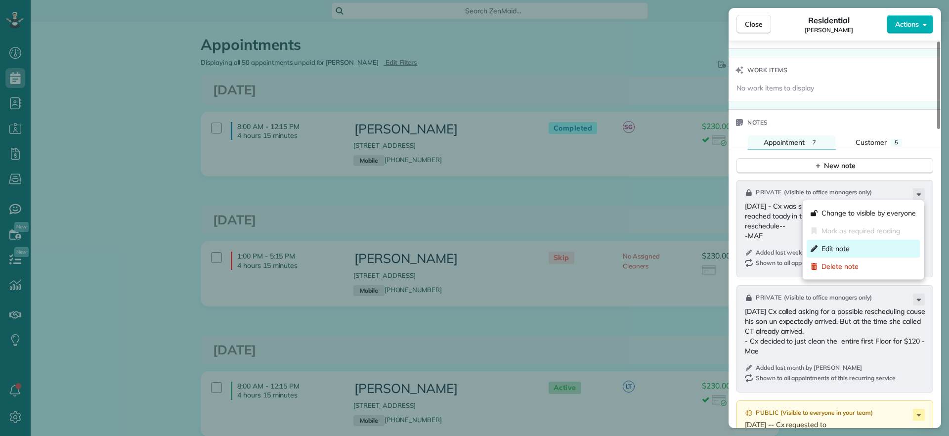
click at [832, 252] on span "Edit note" at bounding box center [835, 249] width 28 height 10
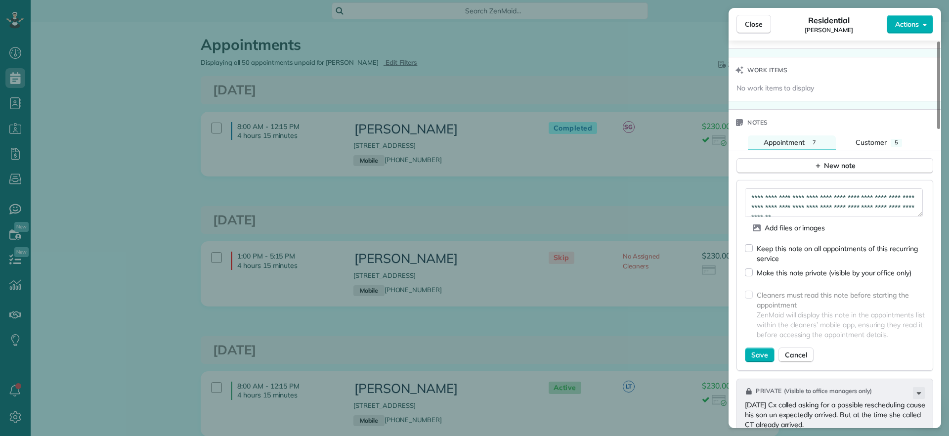
scroll to position [20, 0]
drag, startPoint x: 826, startPoint y: 210, endPoint x: 838, endPoint y: 204, distance: 13.3
click at [826, 209] on textarea "**********" at bounding box center [834, 202] width 178 height 29
click at [874, 190] on textarea "**********" at bounding box center [834, 202] width 178 height 29
click at [869, 192] on textarea "**********" at bounding box center [834, 202] width 178 height 29
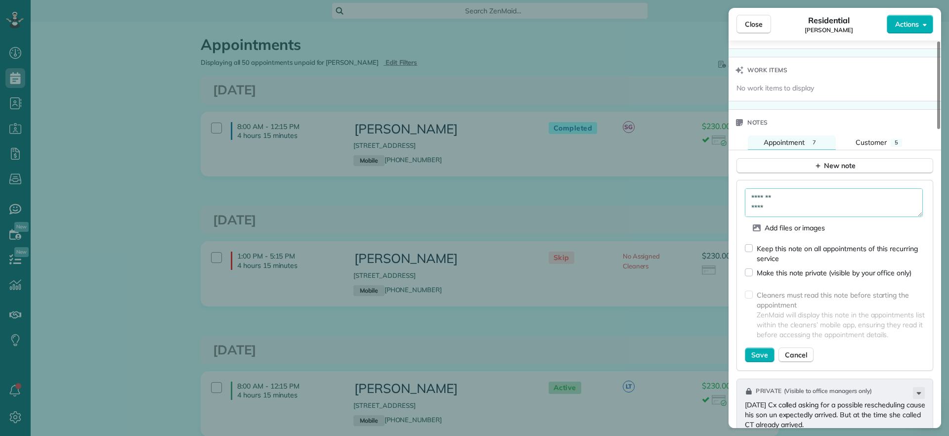
click at [864, 196] on textarea "**********" at bounding box center [834, 202] width 178 height 29
drag, startPoint x: 896, startPoint y: 197, endPoint x: 910, endPoint y: 213, distance: 21.7
click at [910, 213] on textarea "**********" at bounding box center [834, 202] width 178 height 29
click at [908, 199] on textarea "**********" at bounding box center [834, 202] width 178 height 29
type textarea "**********"
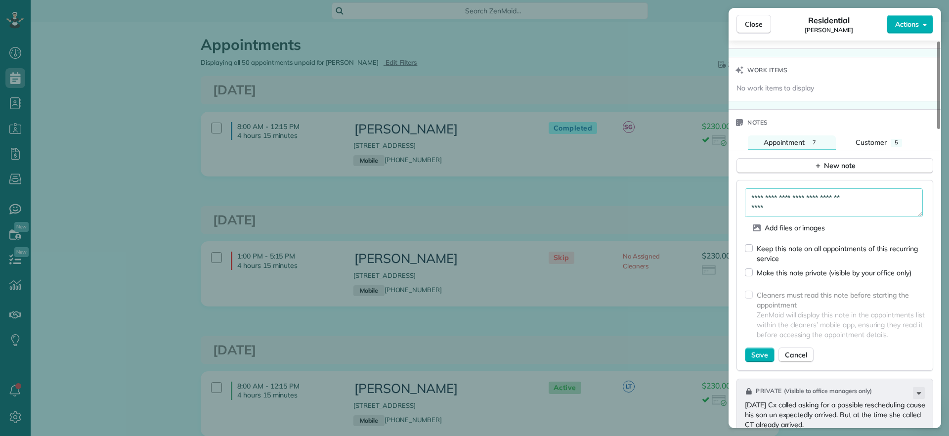
drag, startPoint x: 763, startPoint y: 352, endPoint x: 784, endPoint y: 260, distance: 93.8
click at [784, 260] on form "**********" at bounding box center [835, 275] width 180 height 174
click at [753, 248] on div "Keep this note on all appointments of this recurring service" at bounding box center [835, 249] width 180 height 28
click at [756, 356] on span "Save" at bounding box center [759, 355] width 17 height 10
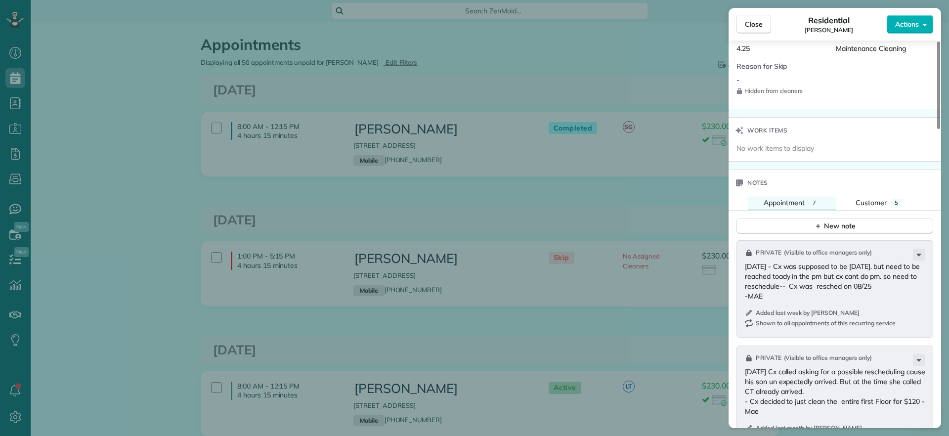
scroll to position [743, 0]
click at [874, 208] on span "Customer" at bounding box center [871, 204] width 31 height 9
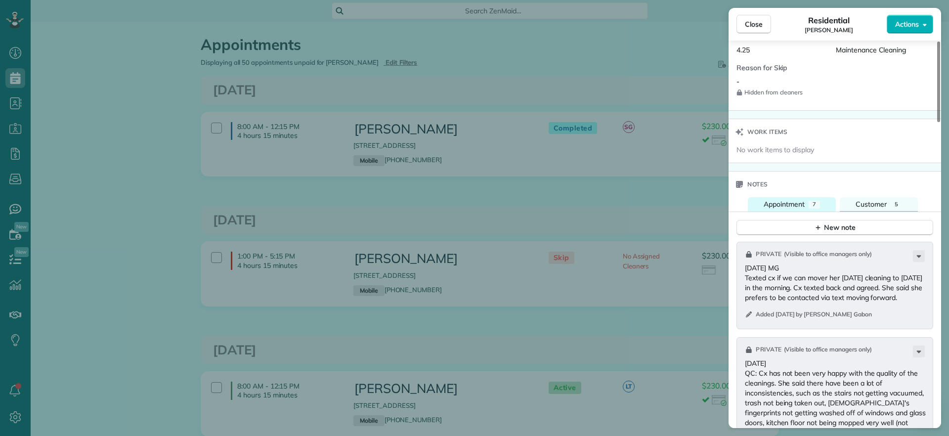
click at [792, 205] on span "Appointment" at bounding box center [784, 204] width 41 height 9
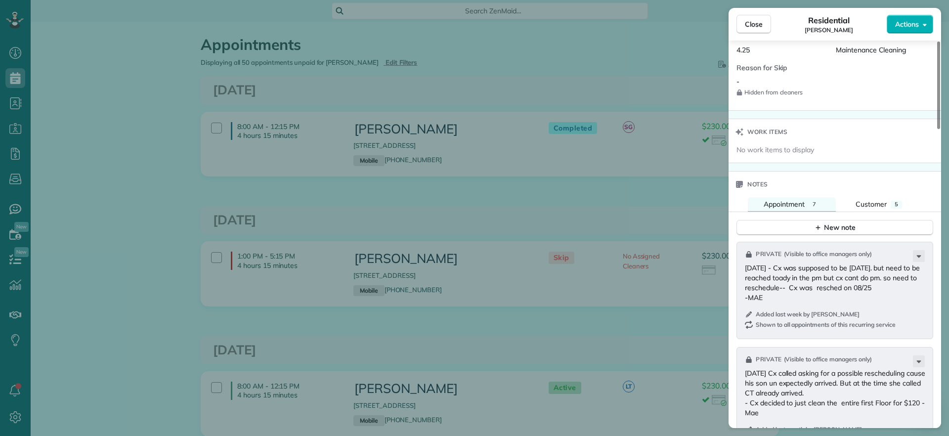
click at [543, 190] on div "Close Residential [PERSON_NAME] Actions Status Skip [PERSON_NAME] · Open profil…" at bounding box center [474, 218] width 949 height 436
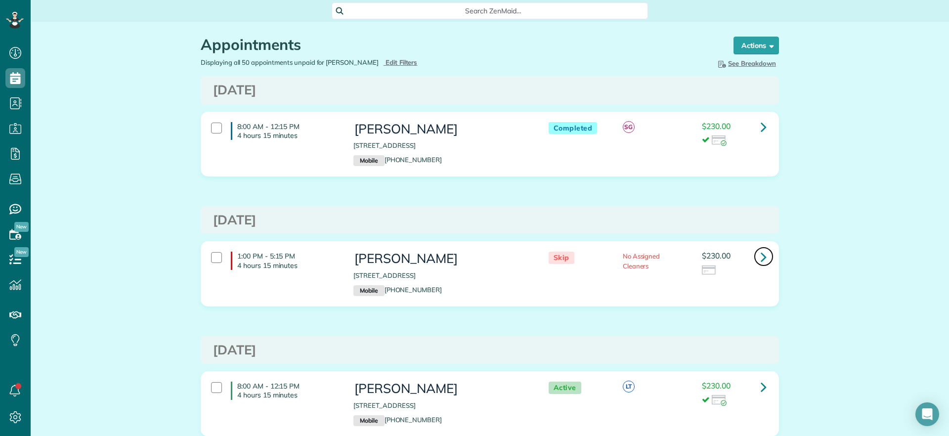
click at [761, 258] on icon at bounding box center [764, 256] width 6 height 17
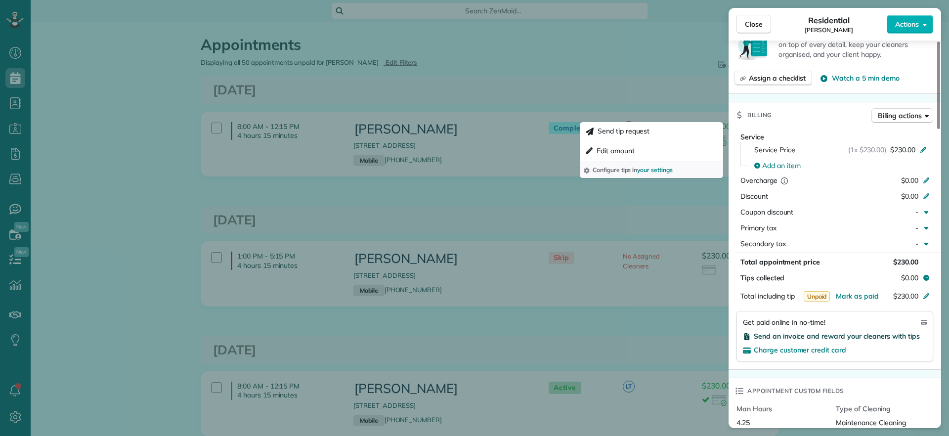
scroll to position [741, 0]
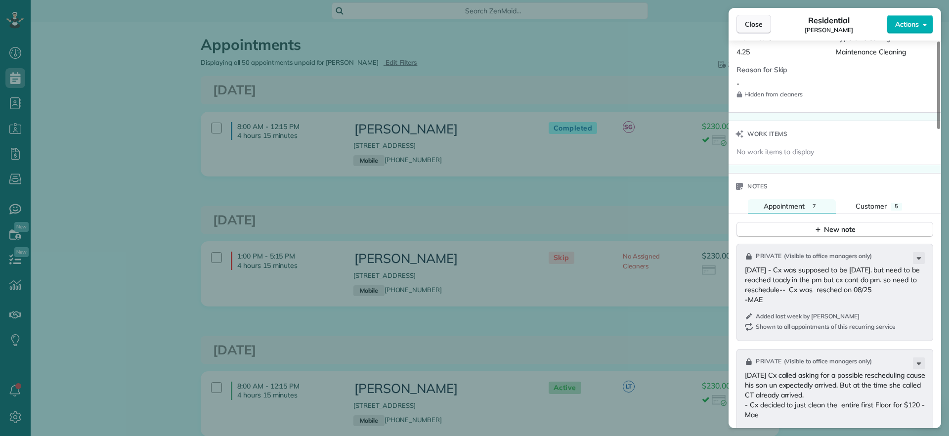
click at [760, 26] on span "Close" at bounding box center [754, 24] width 18 height 10
